Goal: Task Accomplishment & Management: Use online tool/utility

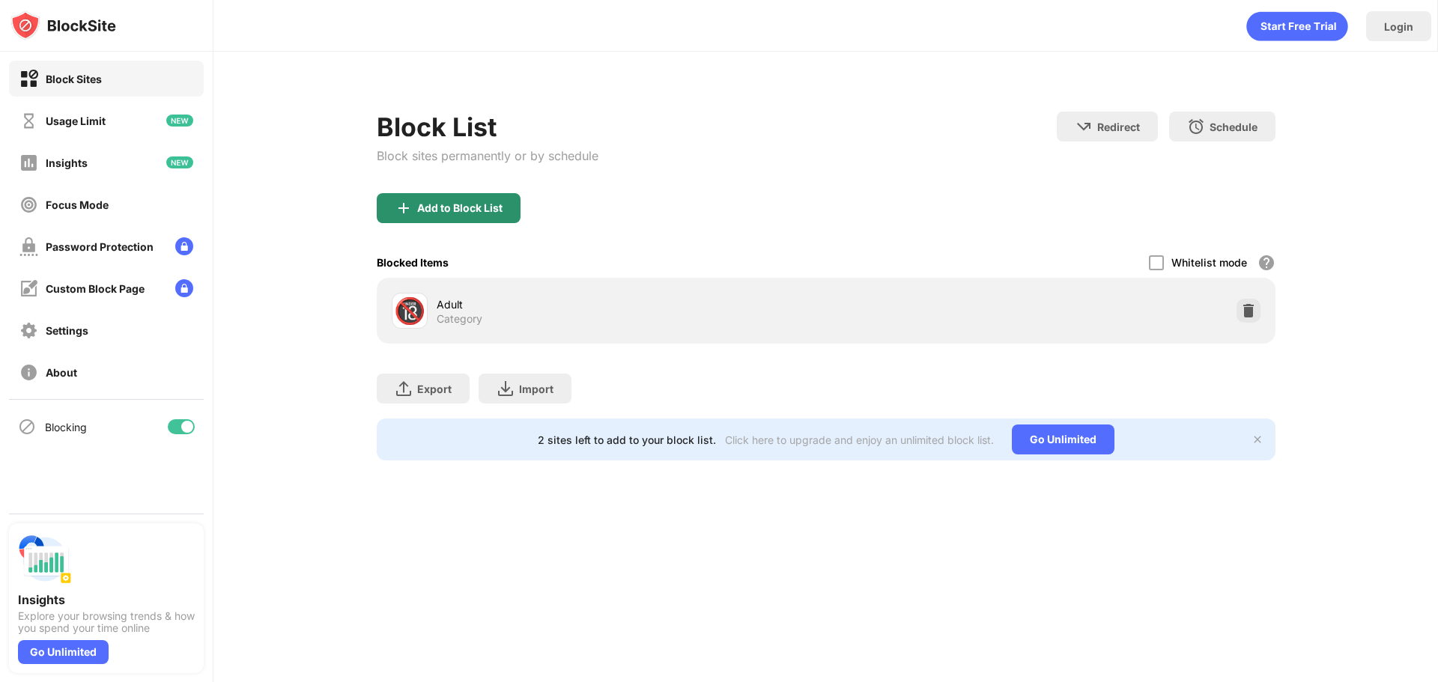
click at [486, 193] on div "Add to Block List" at bounding box center [449, 208] width 144 height 30
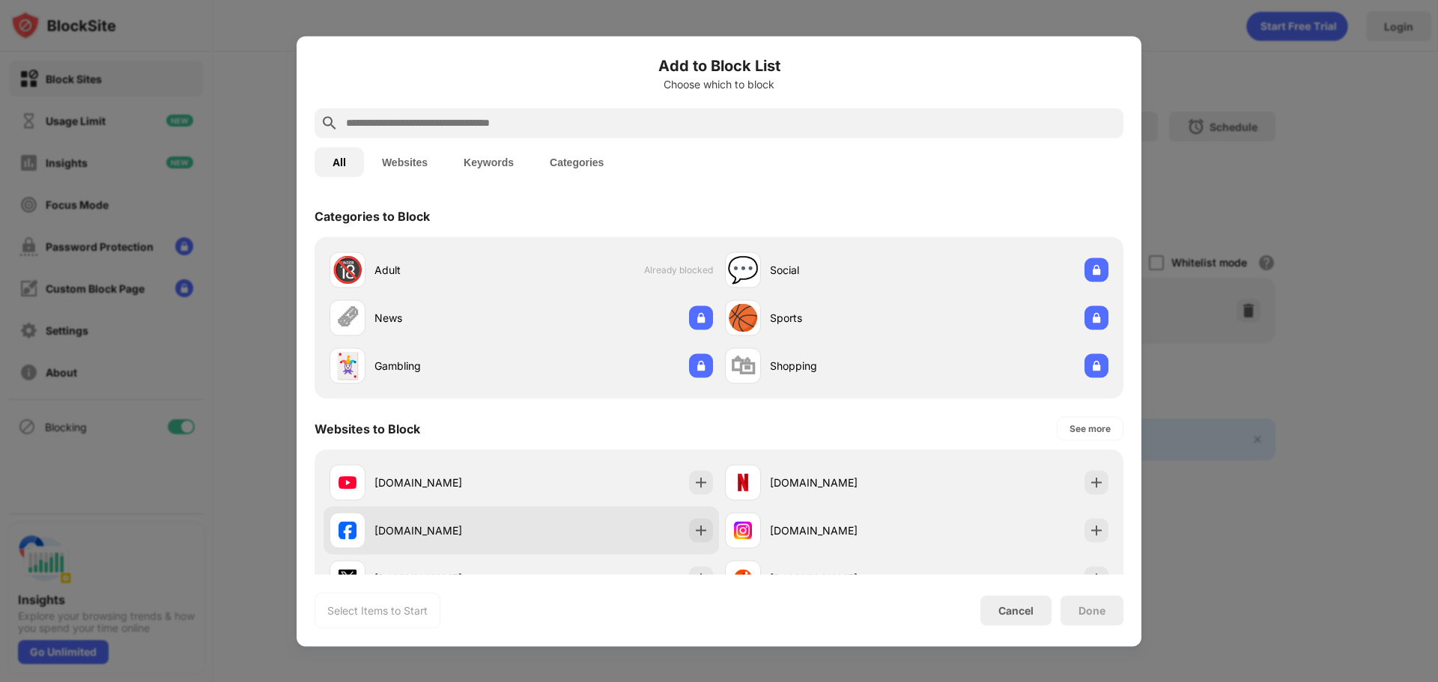
click at [680, 522] on div "facebook.com" at bounding box center [522, 530] width 396 height 48
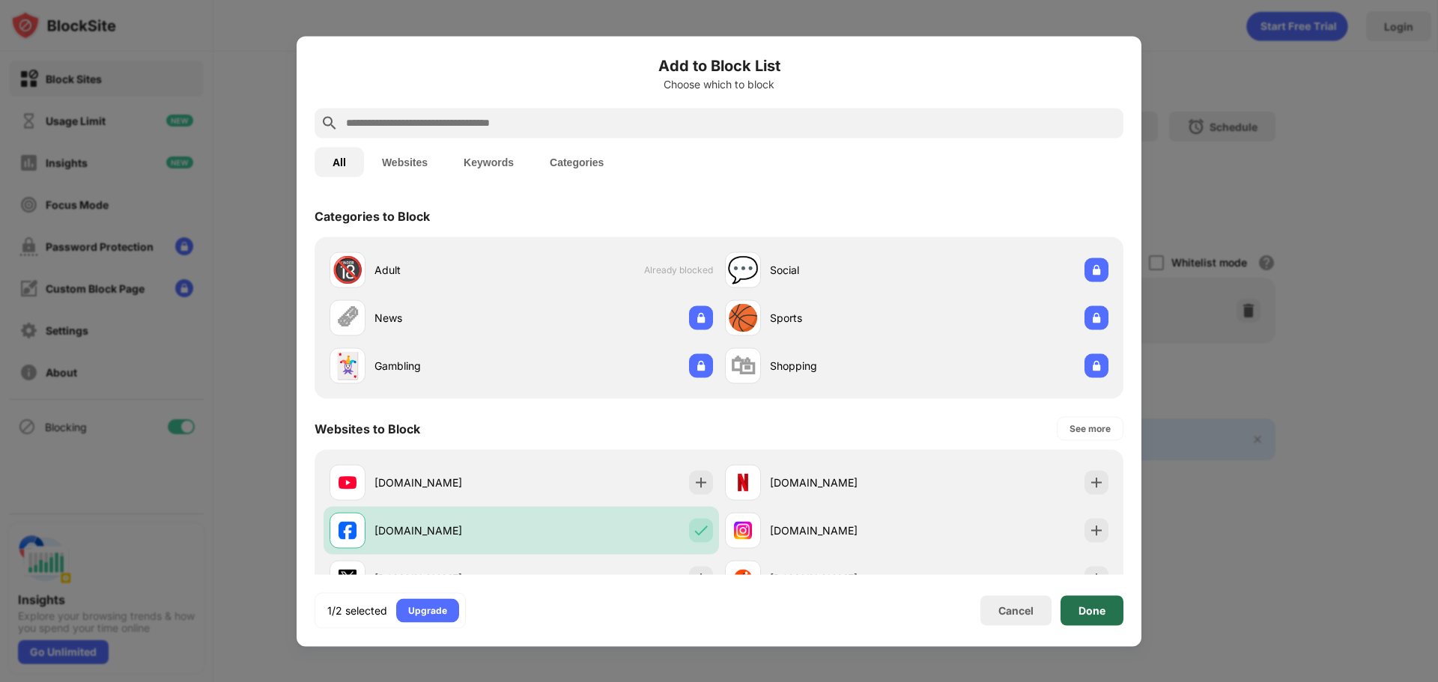
click at [1084, 610] on div "Done" at bounding box center [1092, 610] width 27 height 12
